Goal: Task Accomplishment & Management: Use online tool/utility

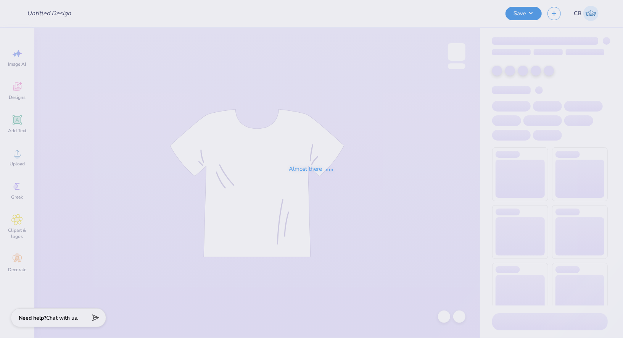
type input "[PERSON_NAME] : [US_STATE][GEOGRAPHIC_DATA]"
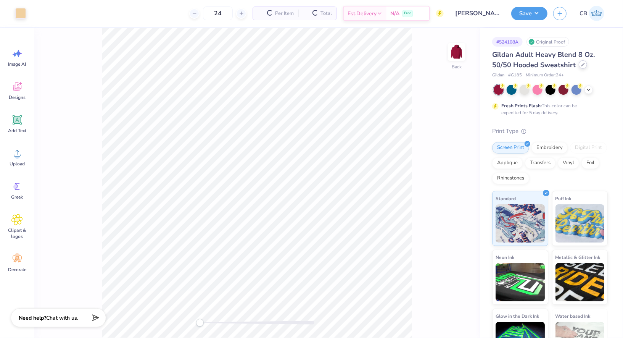
click at [582, 67] on div at bounding box center [583, 64] width 8 height 8
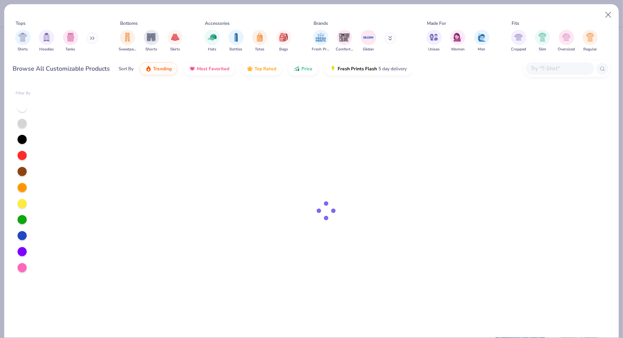
click at [550, 76] on div at bounding box center [567, 68] width 87 height 16
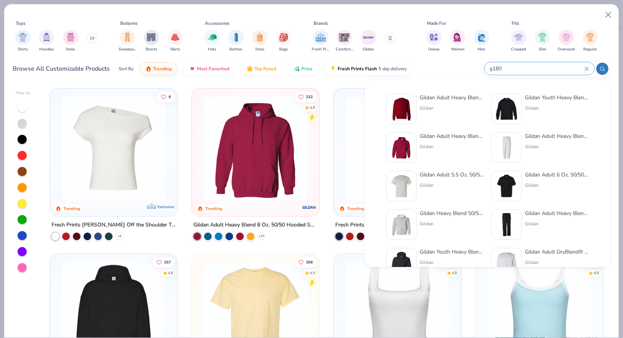
type input "g180"
click at [422, 100] on div "Gildan Adult Heavy Blend Adult 8 Oz. 50/50 Fleece Crew" at bounding box center [452, 97] width 64 height 8
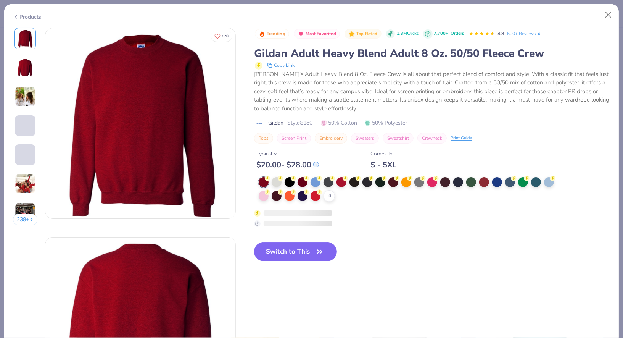
click at [291, 247] on button "Switch to This" at bounding box center [295, 251] width 83 height 19
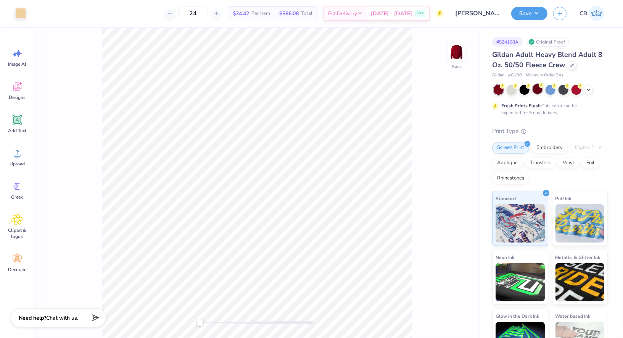
click at [542, 88] on div at bounding box center [538, 89] width 10 height 10
click at [590, 88] on polyline at bounding box center [588, 89] width 3 height 2
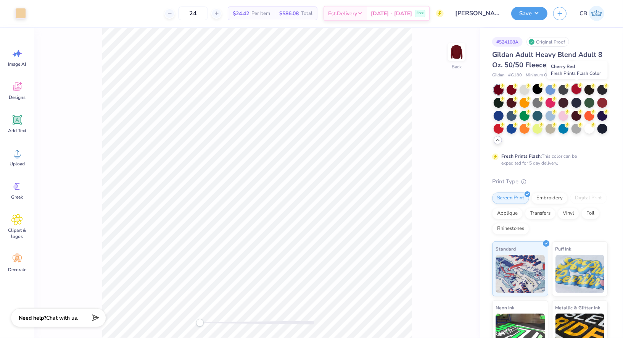
click at [576, 87] on div at bounding box center [576, 89] width 10 height 10
click at [500, 129] on div at bounding box center [499, 128] width 10 height 10
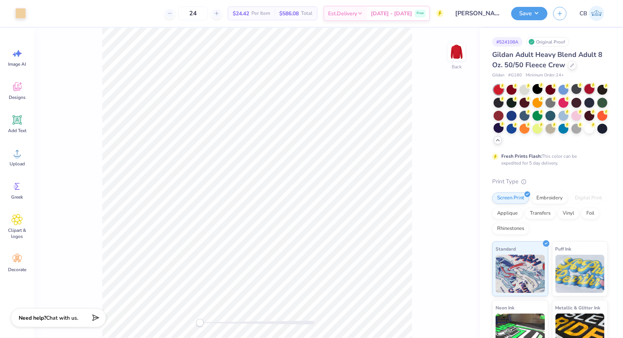
click at [590, 84] on circle at bounding box center [592, 84] width 5 height 5
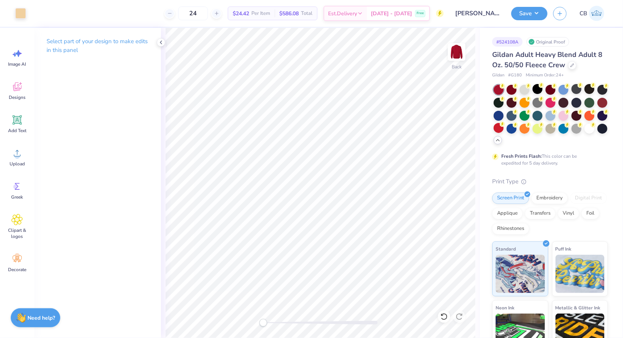
click at [524, 5] on div "Save CB" at bounding box center [567, 13] width 112 height 27
click at [528, 11] on button "Save" at bounding box center [529, 12] width 36 height 13
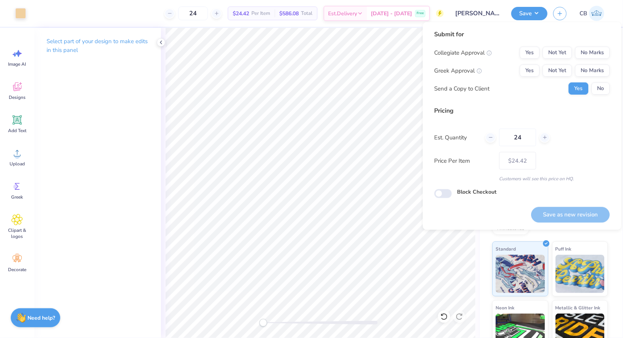
click at [598, 64] on div "Collegiate Approval Yes Not Yet No Marks Greek Approval Yes Not Yet No Marks Se…" at bounding box center [521, 71] width 175 height 48
click at [599, 70] on button "No Marks" at bounding box center [592, 70] width 35 height 12
click at [600, 56] on button "No Marks" at bounding box center [592, 53] width 35 height 12
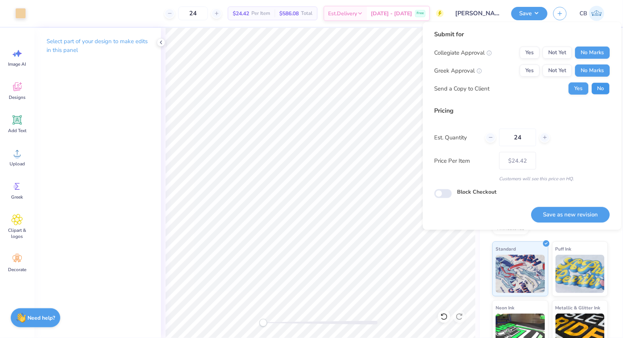
click at [605, 87] on button "No" at bounding box center [600, 88] width 18 height 12
click at [579, 216] on button "Save as new revision" at bounding box center [570, 215] width 79 height 16
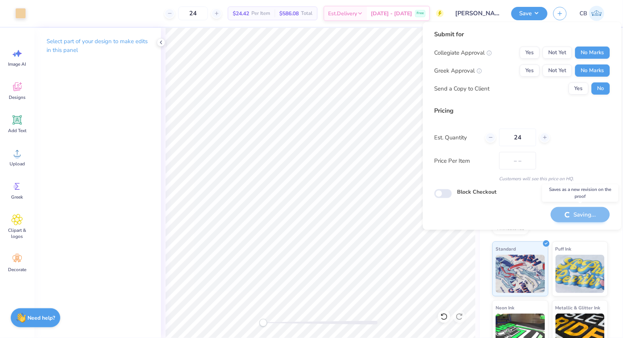
type input "$24.42"
